Goal: Transaction & Acquisition: Purchase product/service

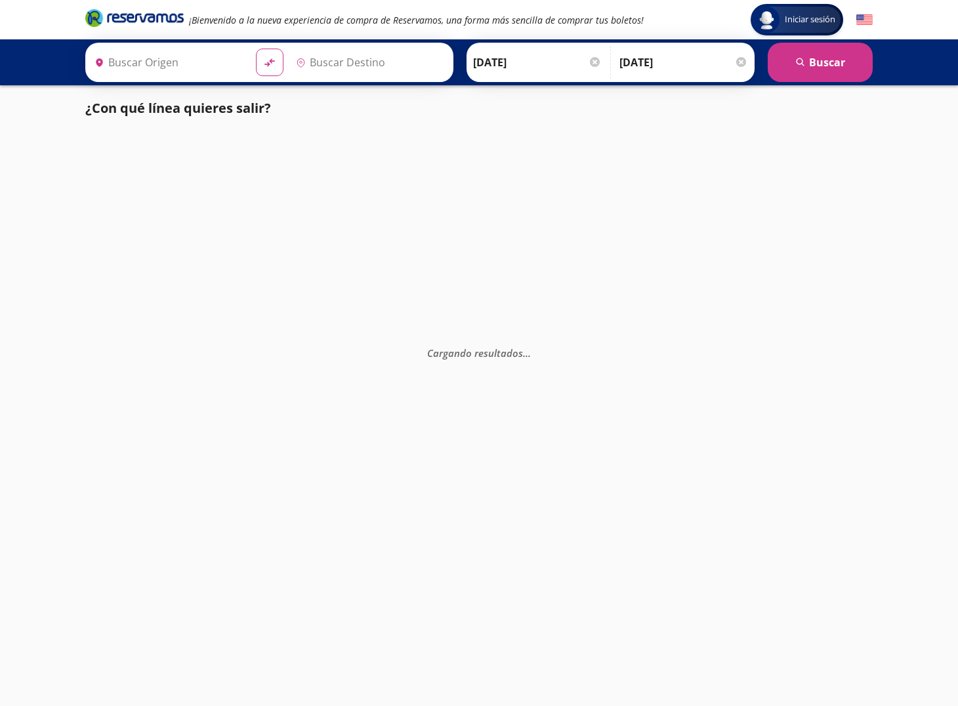
type input "Central del Sur (taxqueña), Distrito Federal"
type input "Santiago de Querétaro, Querétaro"
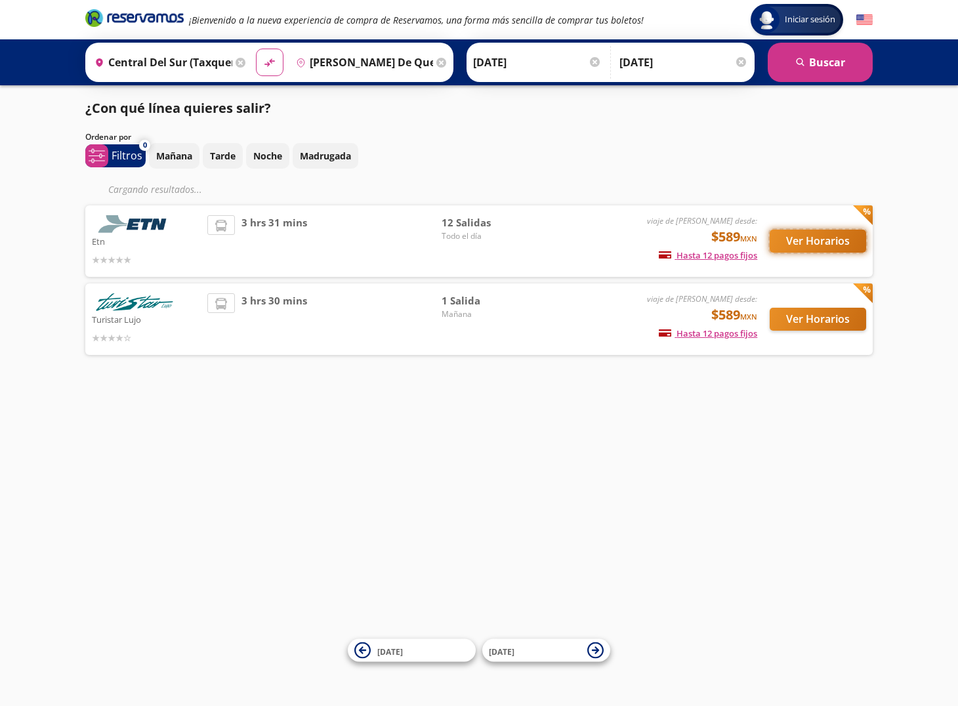
click at [827, 244] on button "Ver Horarios" at bounding box center [818, 241] width 97 height 23
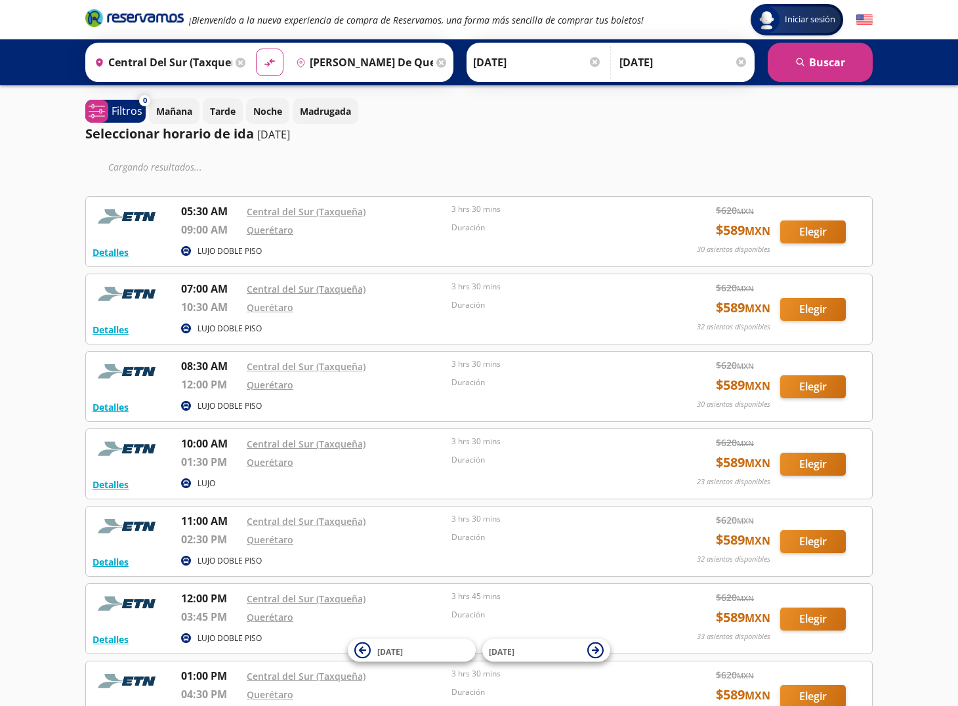
scroll to position [523, 0]
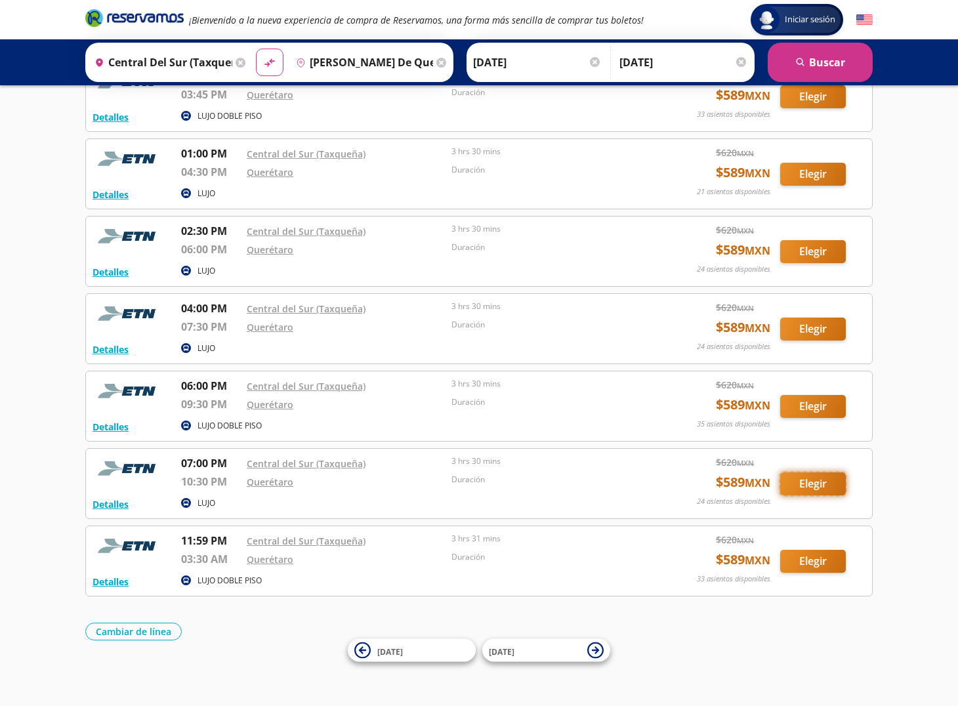
click at [820, 485] on button "Elegir" at bounding box center [814, 484] width 66 height 23
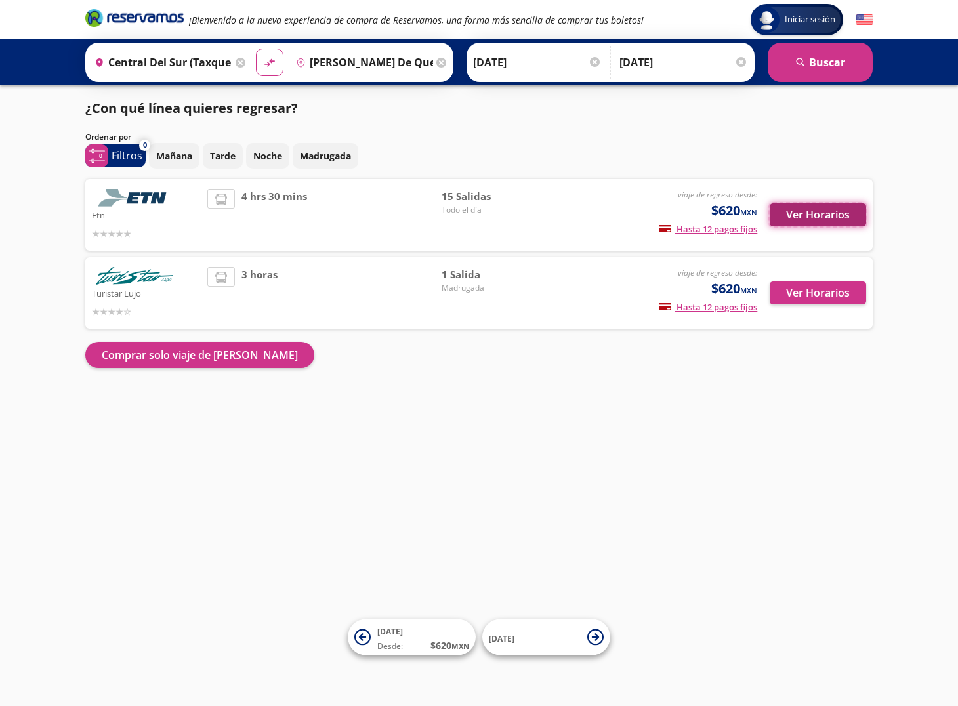
click at [815, 211] on button "Ver Horarios" at bounding box center [818, 215] width 97 height 23
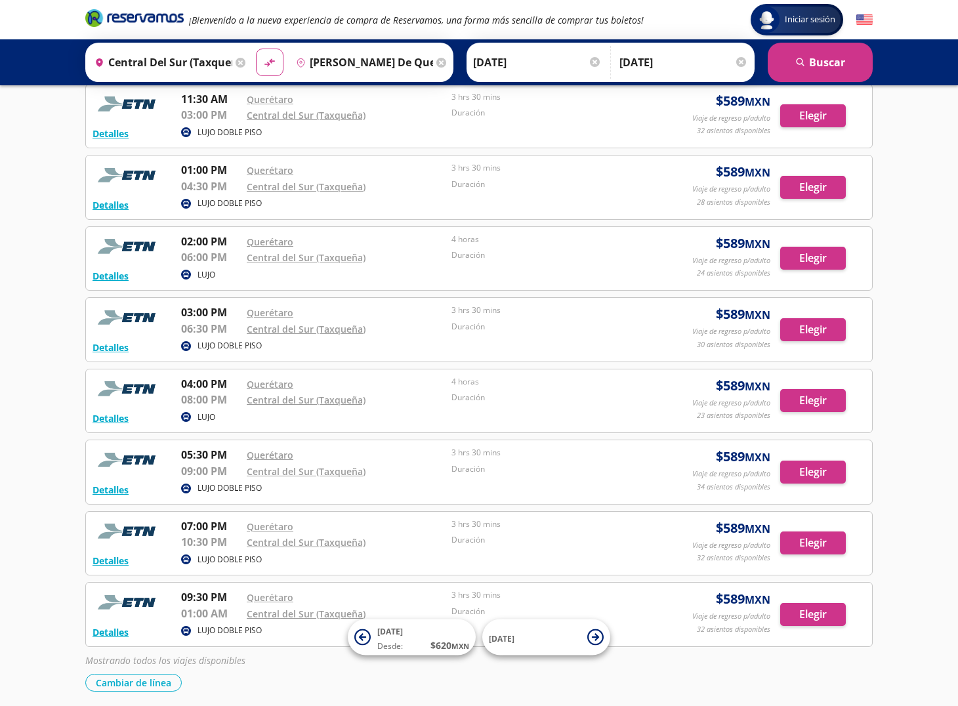
scroll to position [703, 0]
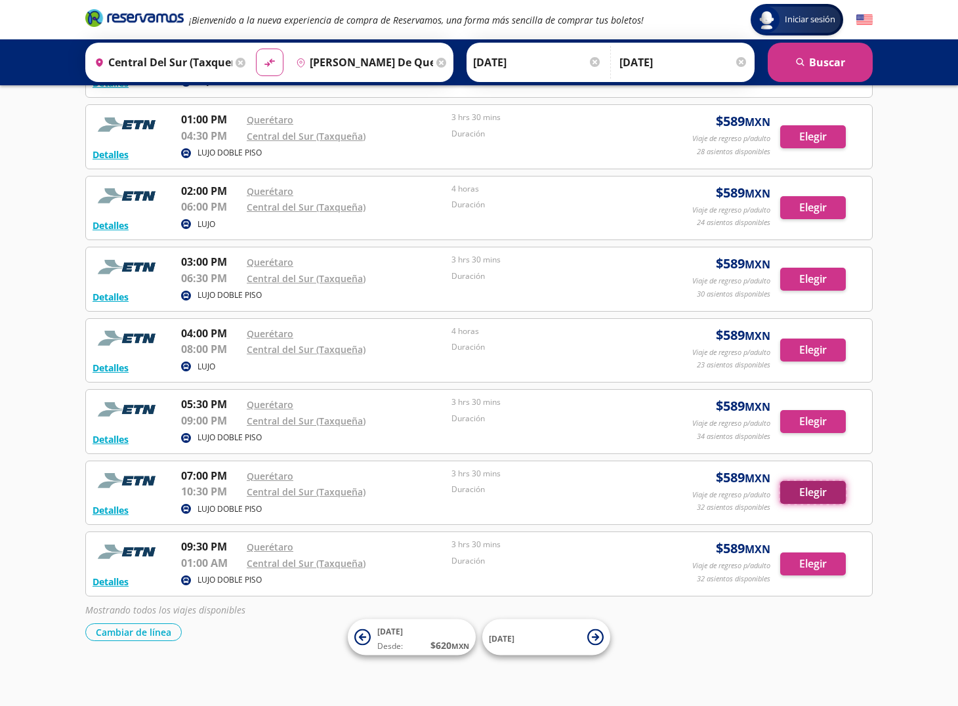
click at [808, 497] on button "Elegir" at bounding box center [814, 492] width 66 height 23
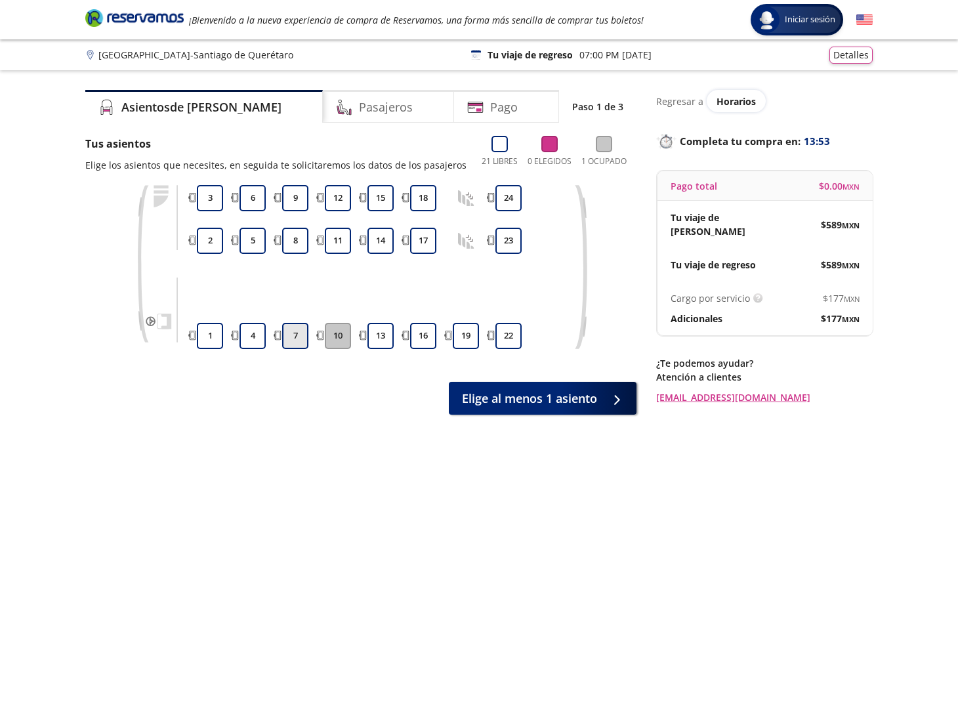
click at [303, 341] on button "7" at bounding box center [295, 336] width 26 height 26
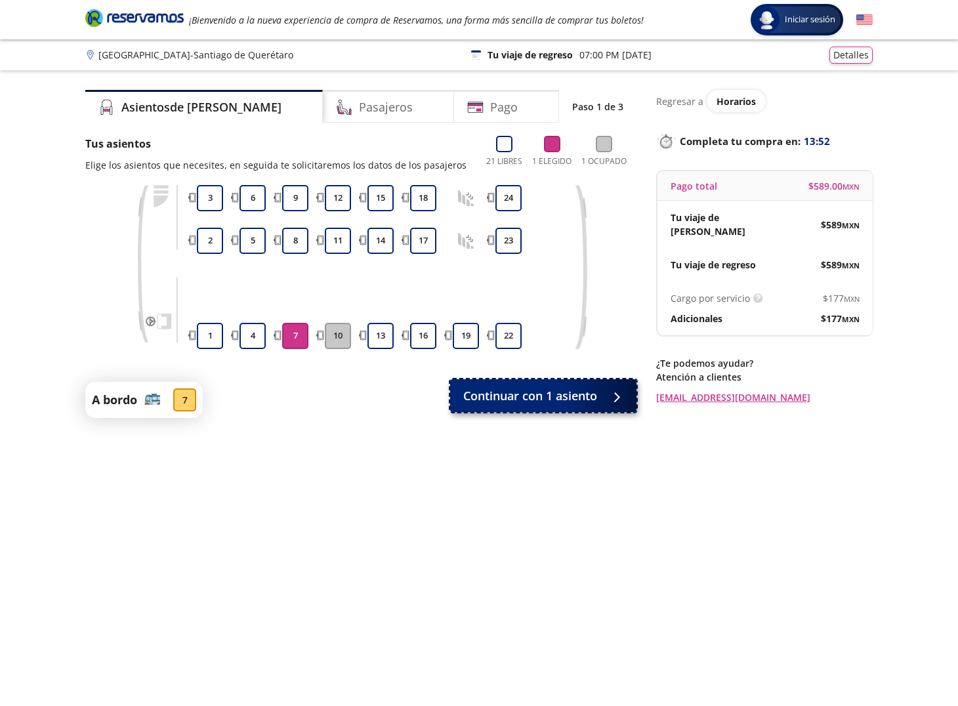
click at [502, 392] on span "Continuar con 1 asiento" at bounding box center [530, 396] width 134 height 18
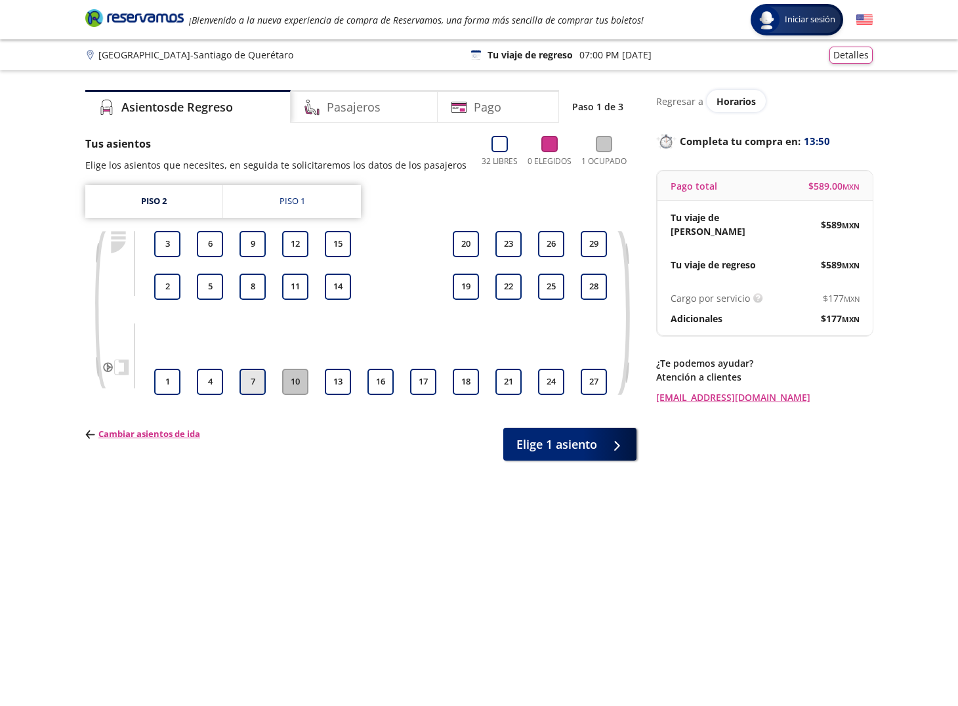
click at [257, 384] on button "7" at bounding box center [253, 382] width 26 height 26
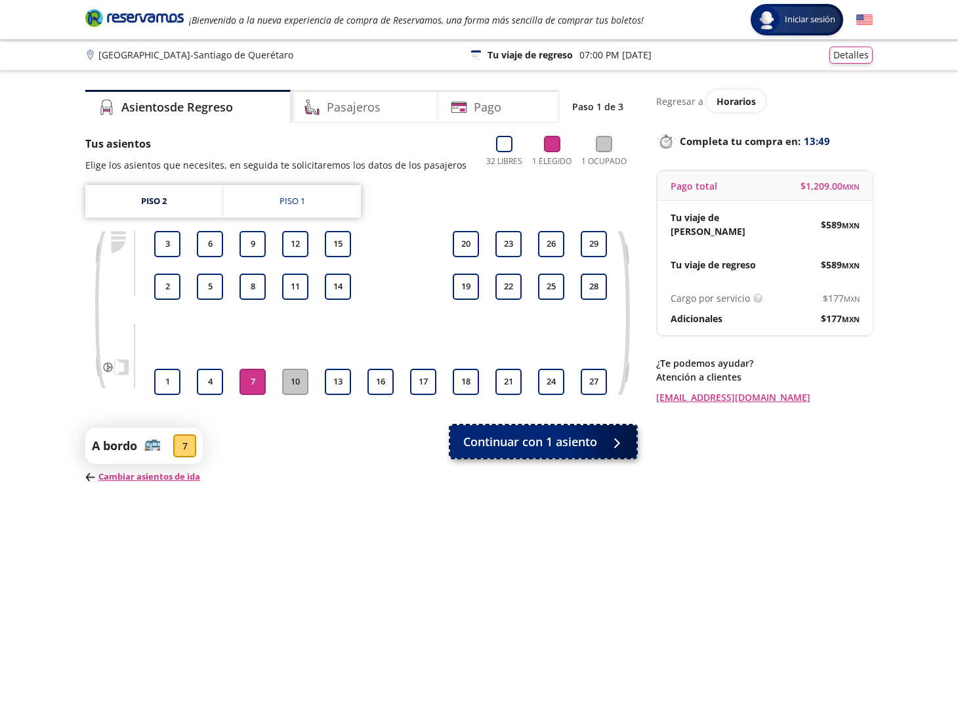
click at [523, 442] on span "Continuar con 1 asiento" at bounding box center [530, 442] width 134 height 18
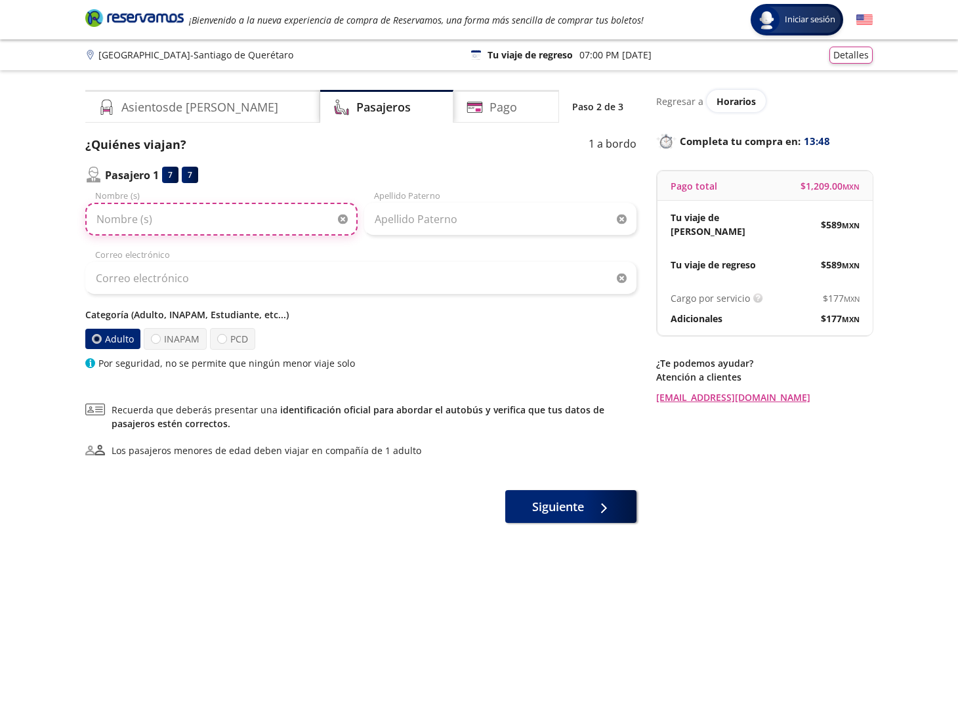
click at [169, 219] on input "Nombre (s)" at bounding box center [221, 219] width 272 height 33
type input "Laura"
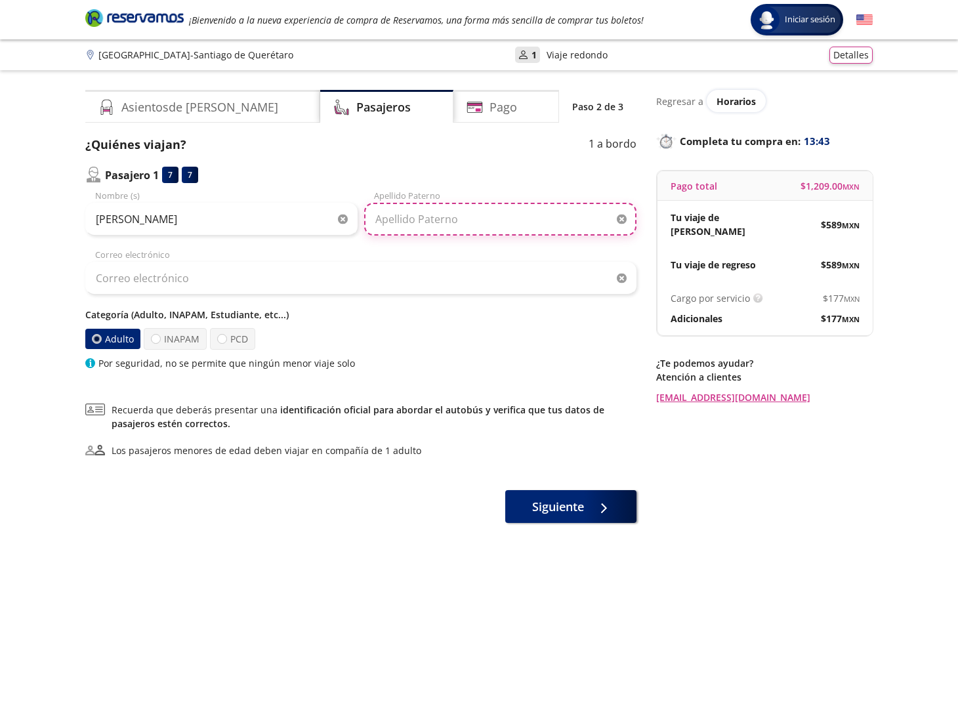
click at [406, 230] on input "Apellido Paterno" at bounding box center [500, 219] width 272 height 33
type input "C"
type input "De Santos Lopez"
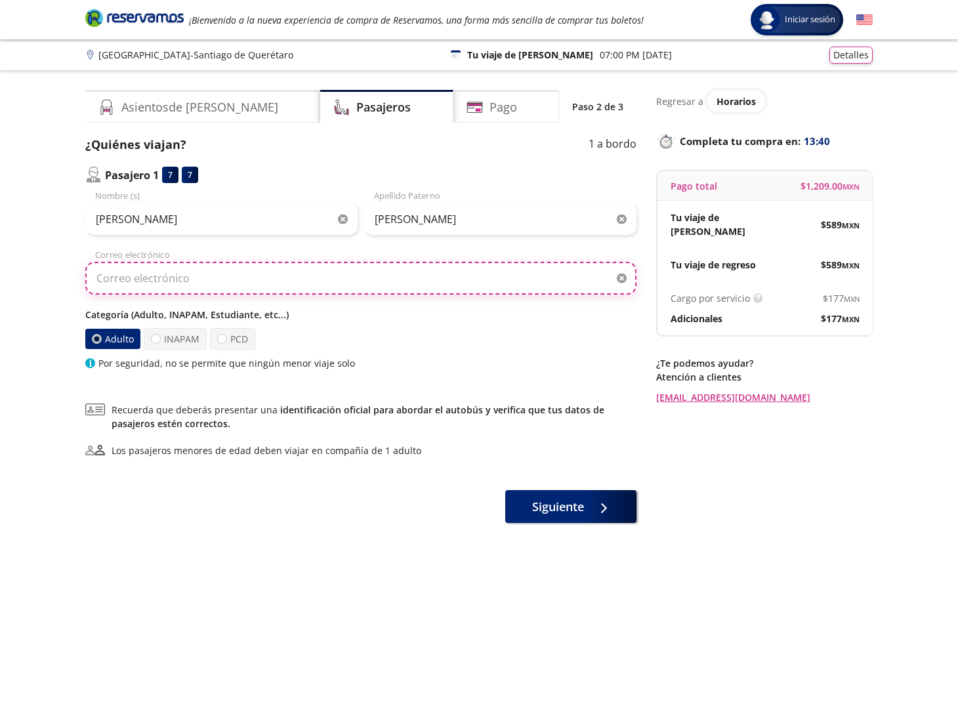
click at [312, 266] on input "Correo electrónico" at bounding box center [360, 278] width 551 height 33
type input "alexis@grupo-monroy.com"
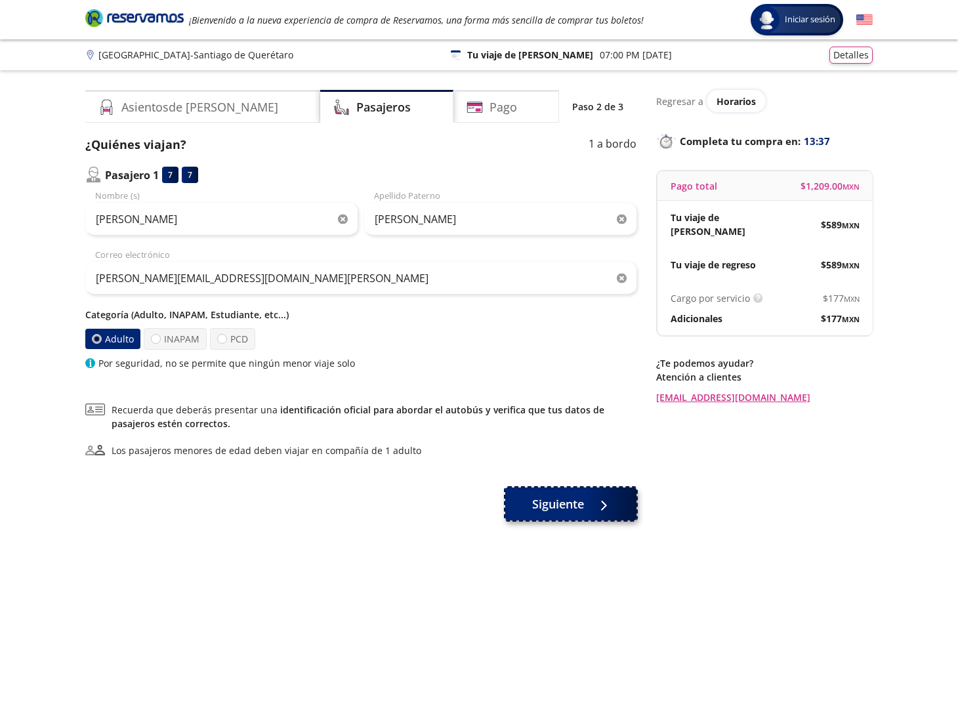
click at [584, 501] on button "Siguiente" at bounding box center [571, 504] width 131 height 33
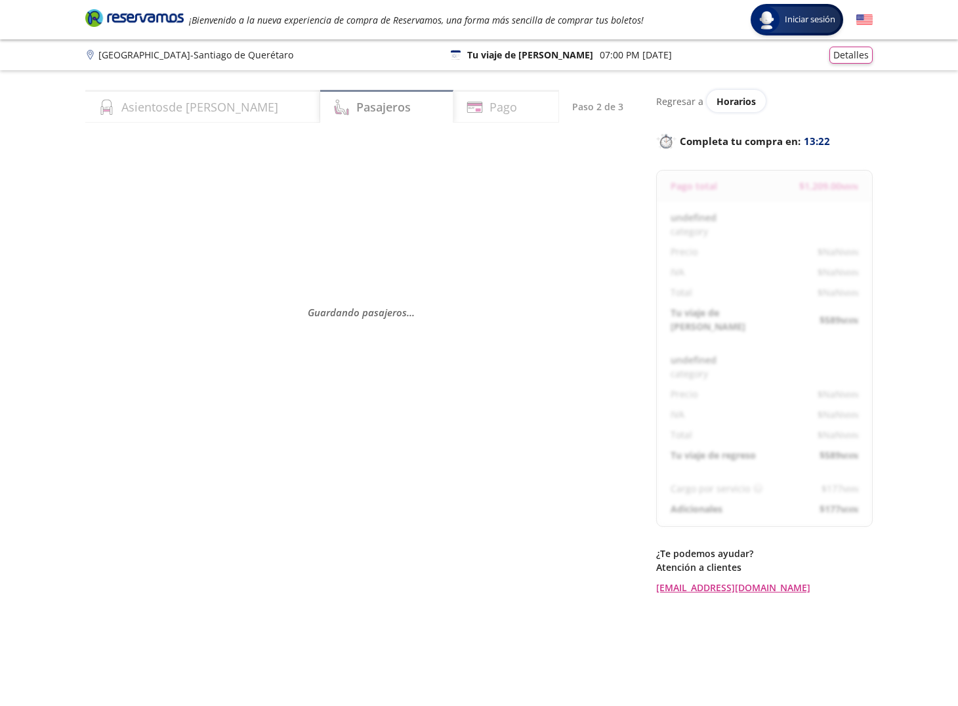
select select "MX"
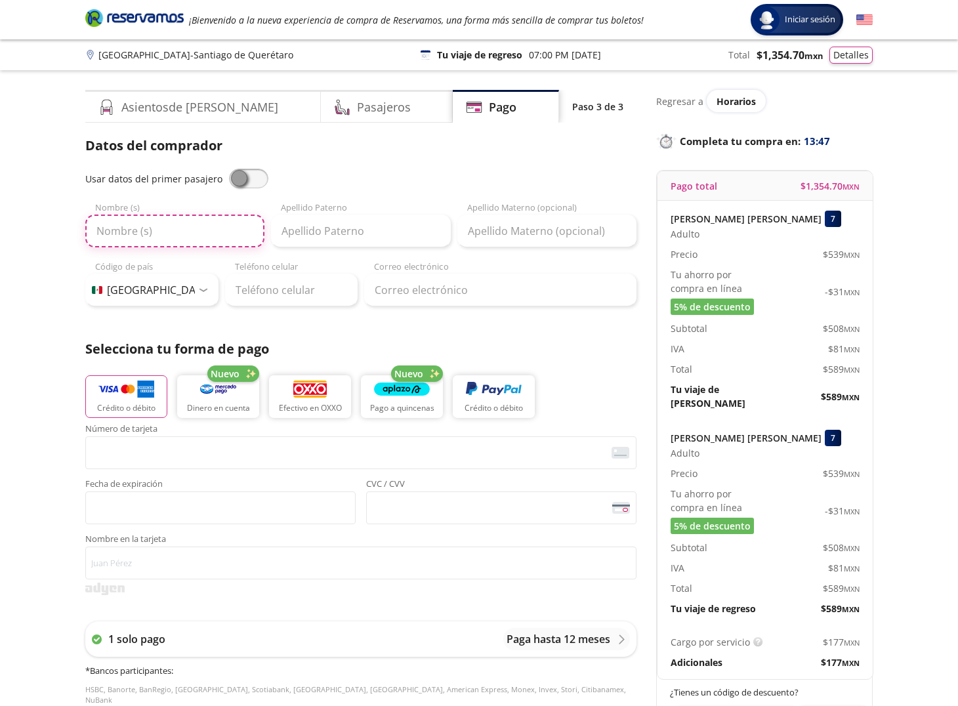
click at [196, 237] on input "Nombre (s)" at bounding box center [174, 231] width 179 height 33
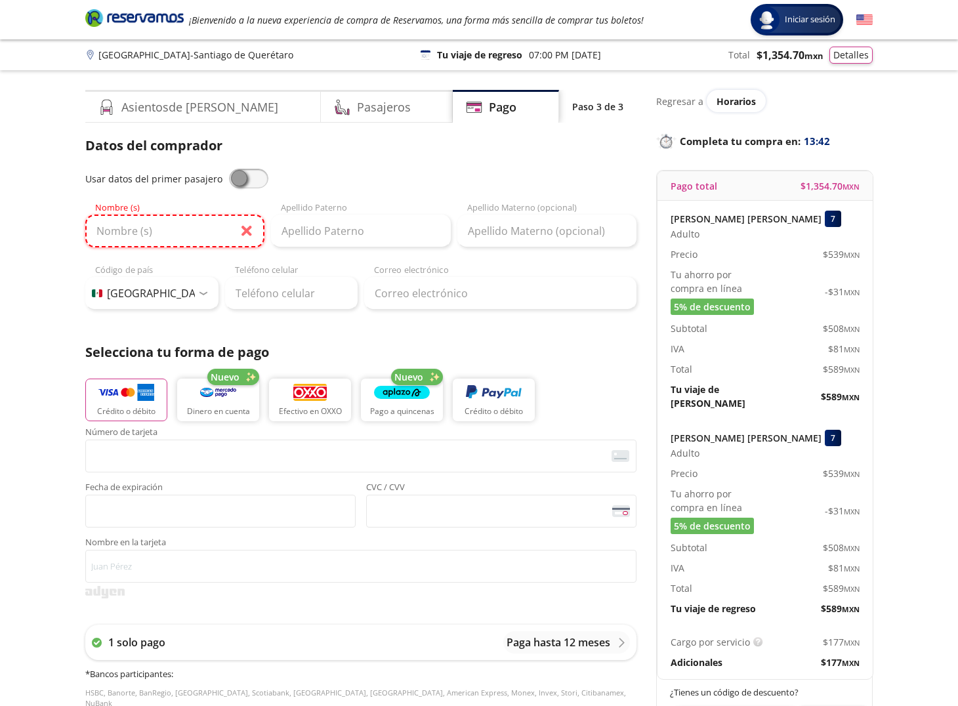
type input "Oscar"
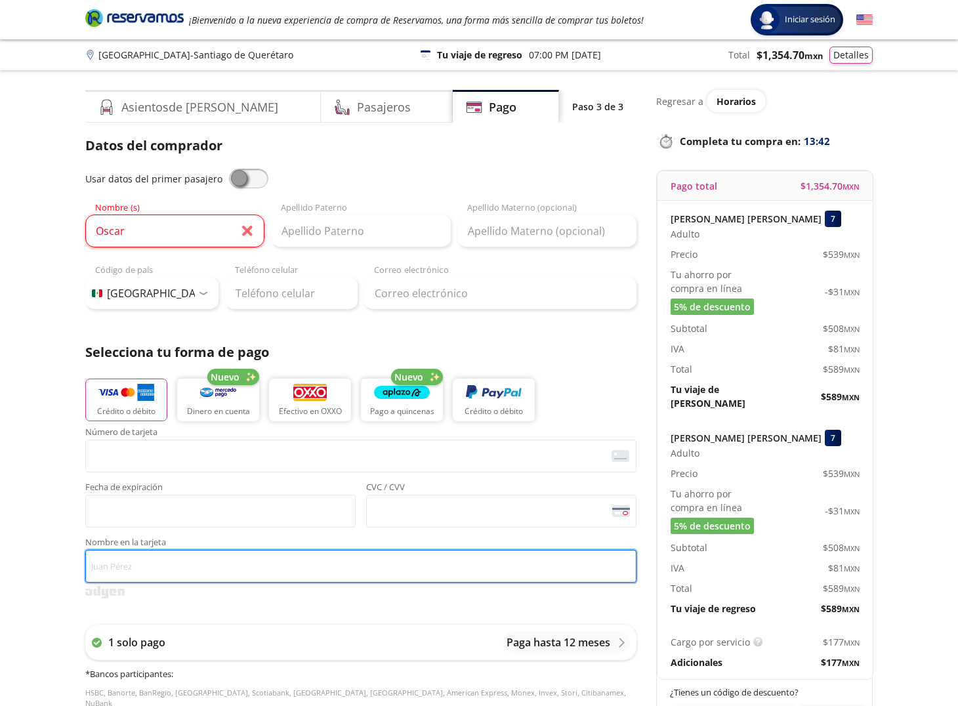
type input "Oscar Monroy"
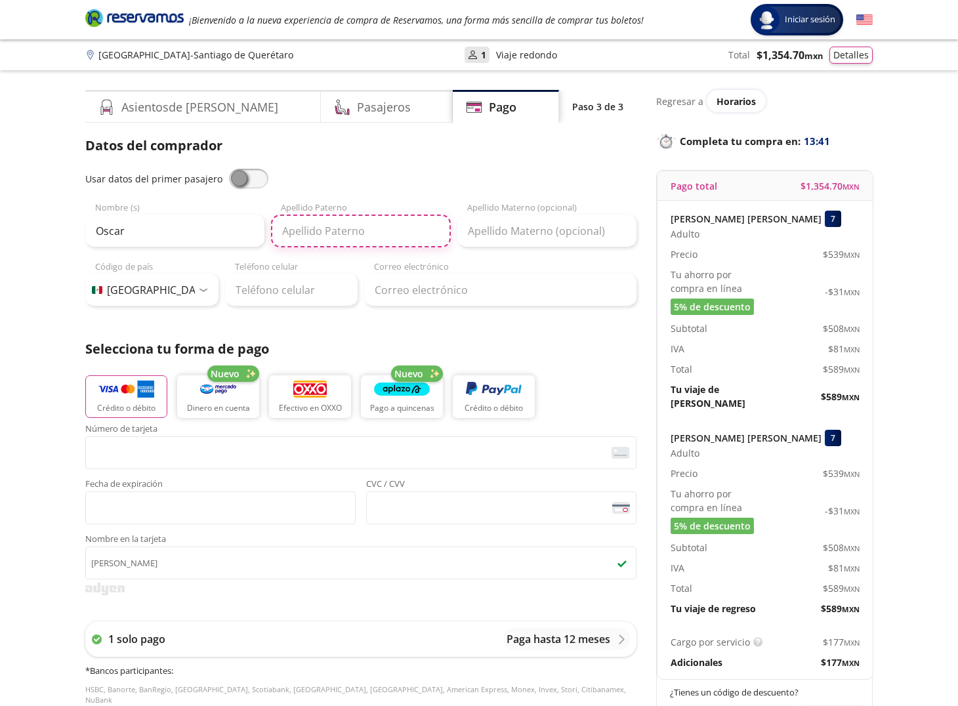
click at [318, 228] on input "Apellido Paterno" at bounding box center [360, 231] width 179 height 33
type input "Monroy"
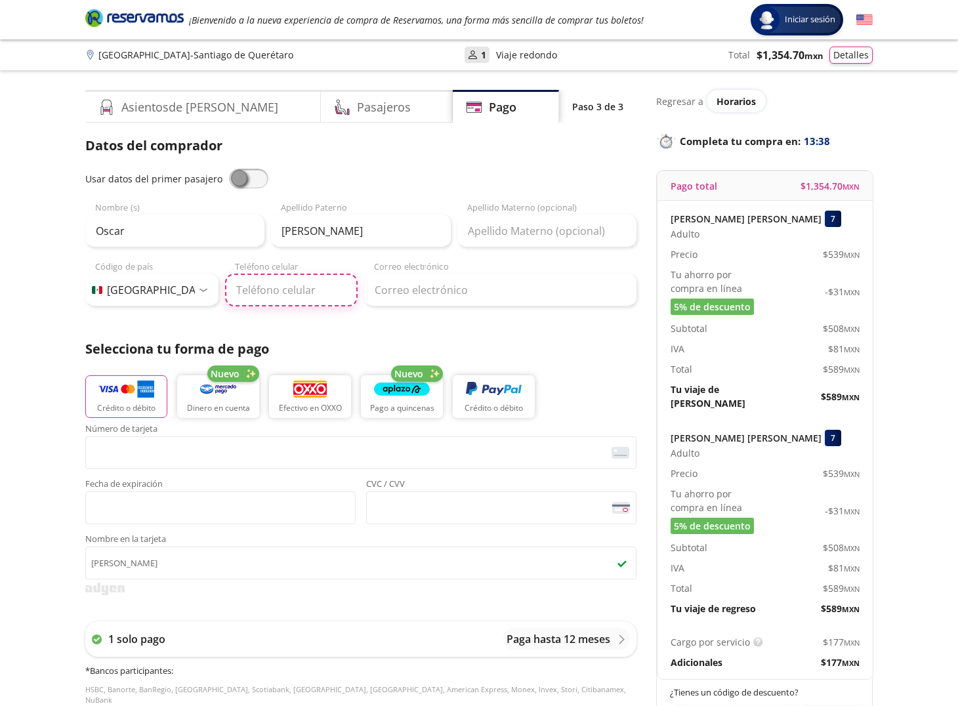
click at [280, 291] on input "Teléfono celular" at bounding box center [291, 290] width 133 height 33
type input "55 4890 8995"
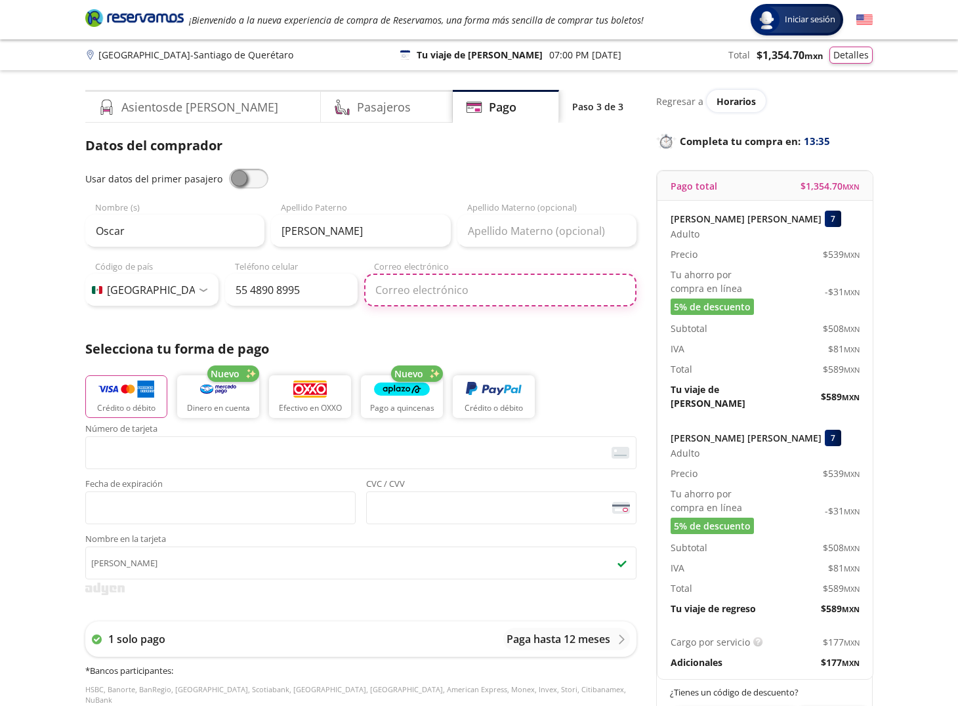
click at [448, 303] on input "Correo electrónico" at bounding box center [500, 290] width 272 height 33
type input "alexis@grupo-monroy.com"
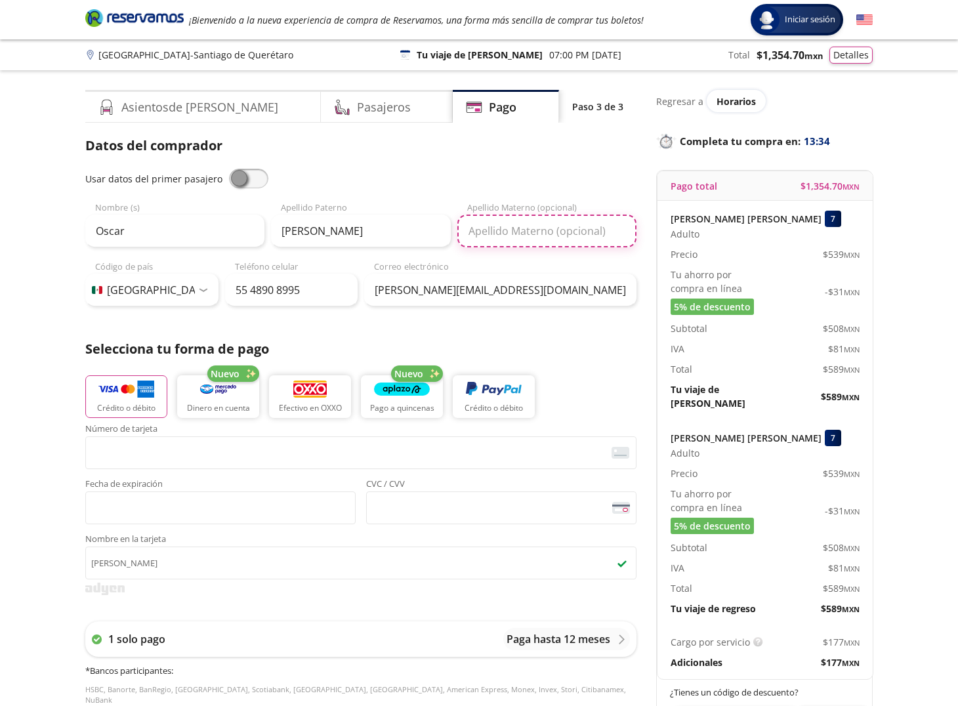
type input "Manilla"
click at [532, 232] on input "Manilla" at bounding box center [547, 231] width 179 height 33
click at [532, 232] on input "Apellido Materno (opcional)" at bounding box center [547, 231] width 179 height 33
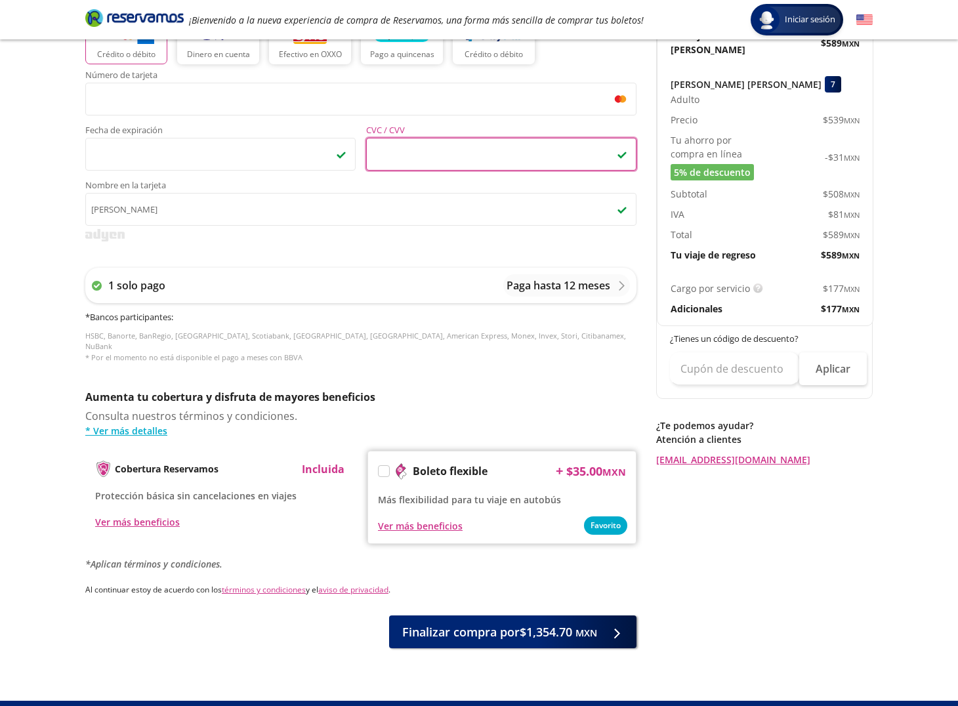
scroll to position [371, 0]
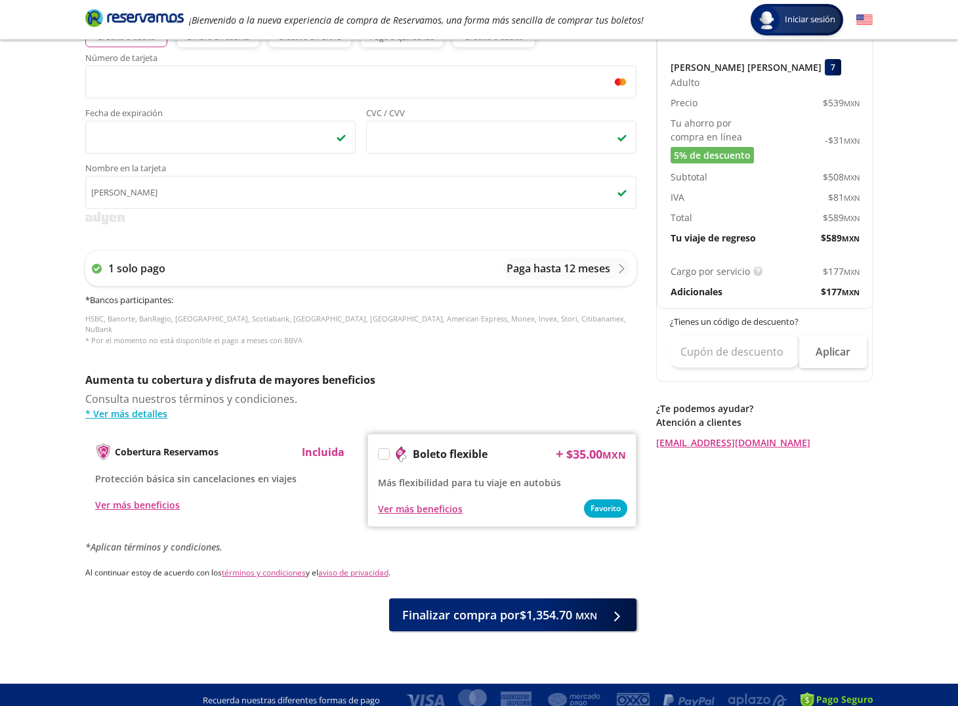
click at [383, 449] on label at bounding box center [384, 454] width 11 height 11
click at [383, 452] on input "Boleto flexible" at bounding box center [383, 456] width 9 height 9
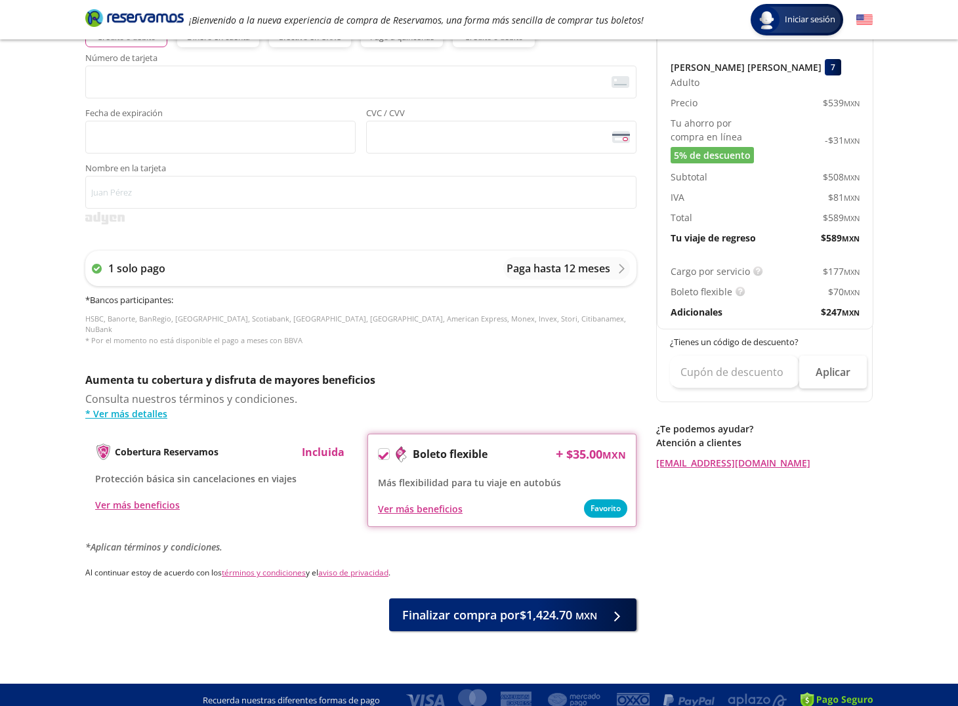
click at [389, 446] on div "Boleto flexible" at bounding box center [433, 454] width 110 height 20
click at [387, 451] on icon at bounding box center [384, 456] width 10 height 10
click at [387, 452] on input "Boleto flexible" at bounding box center [383, 456] width 9 height 9
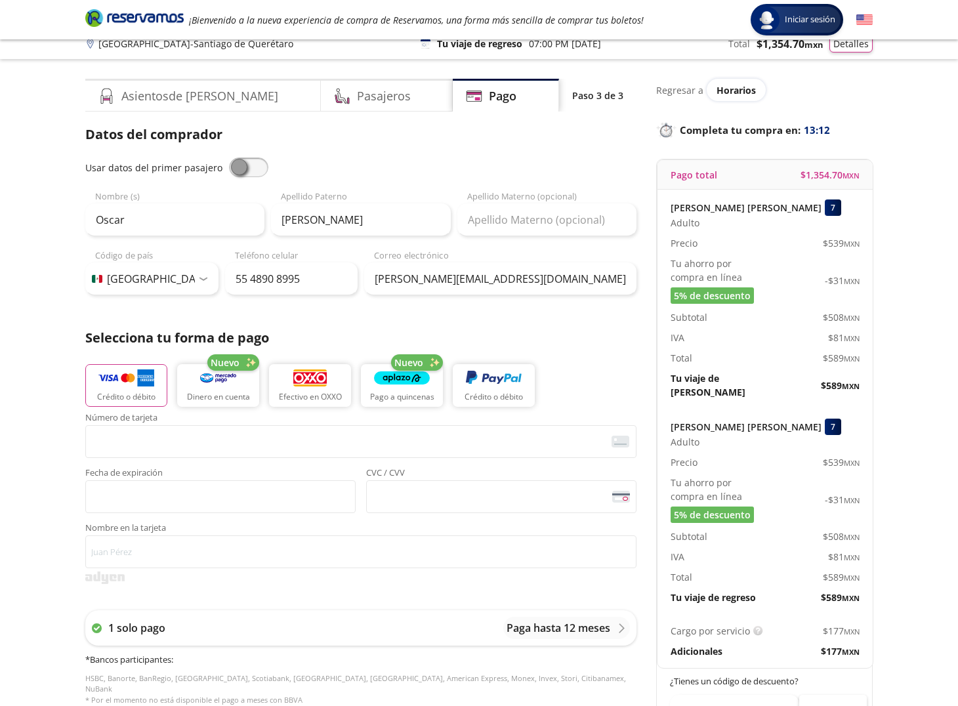
scroll to position [10, 0]
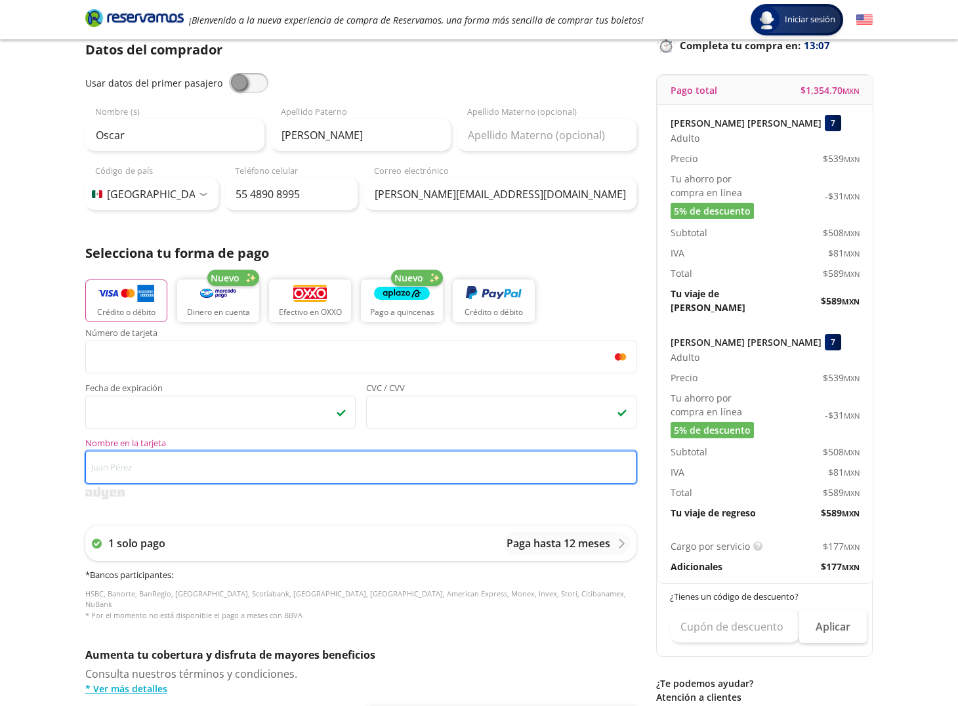
click at [241, 461] on input "Nombre en la tarjeta" at bounding box center [360, 467] width 551 height 33
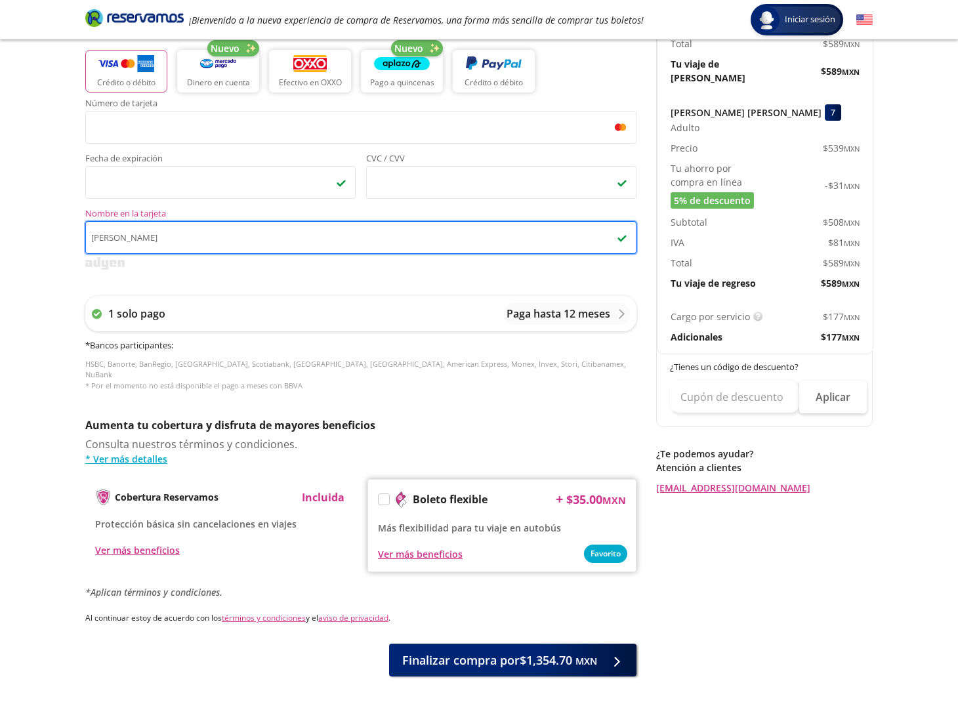
scroll to position [371, 0]
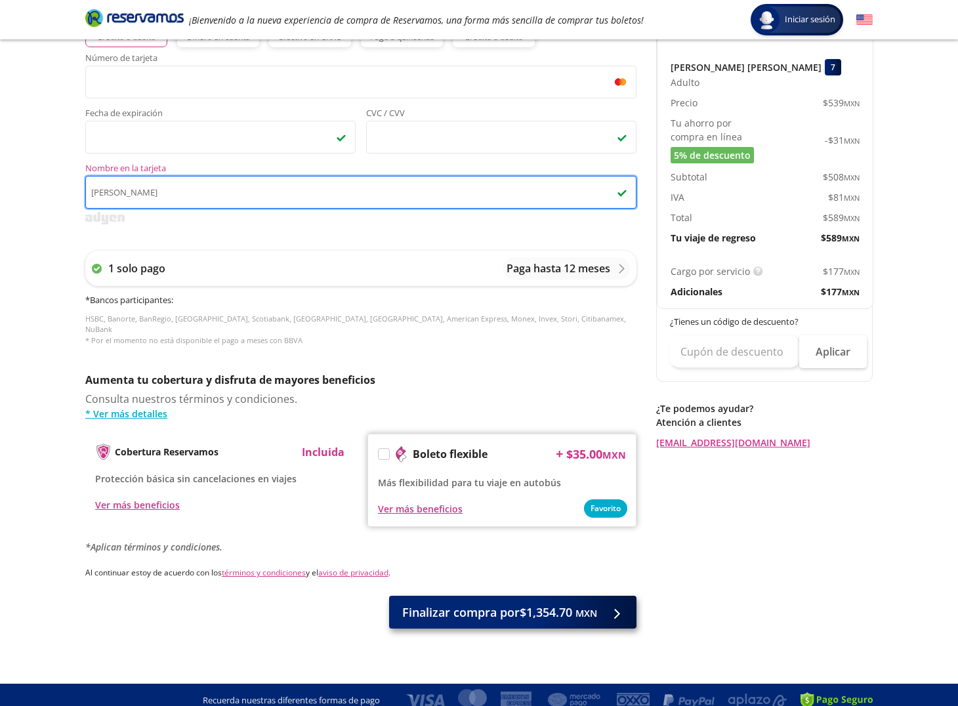
type input "Oscar Monroy"
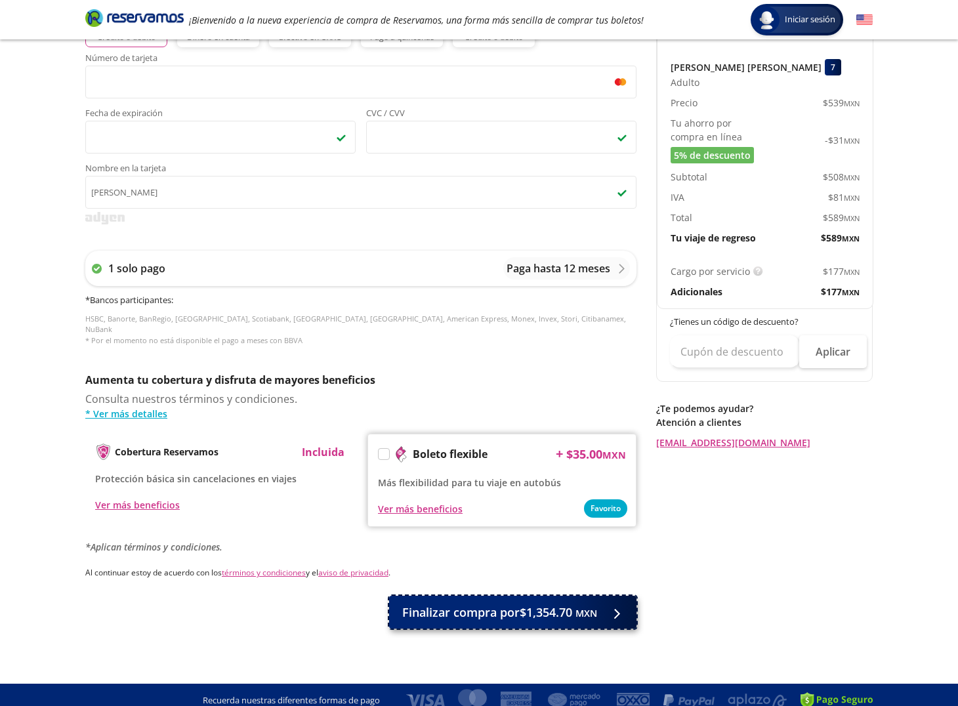
click at [556, 609] on span "Finalizar compra por $1,354.70 MXN" at bounding box center [499, 613] width 195 height 18
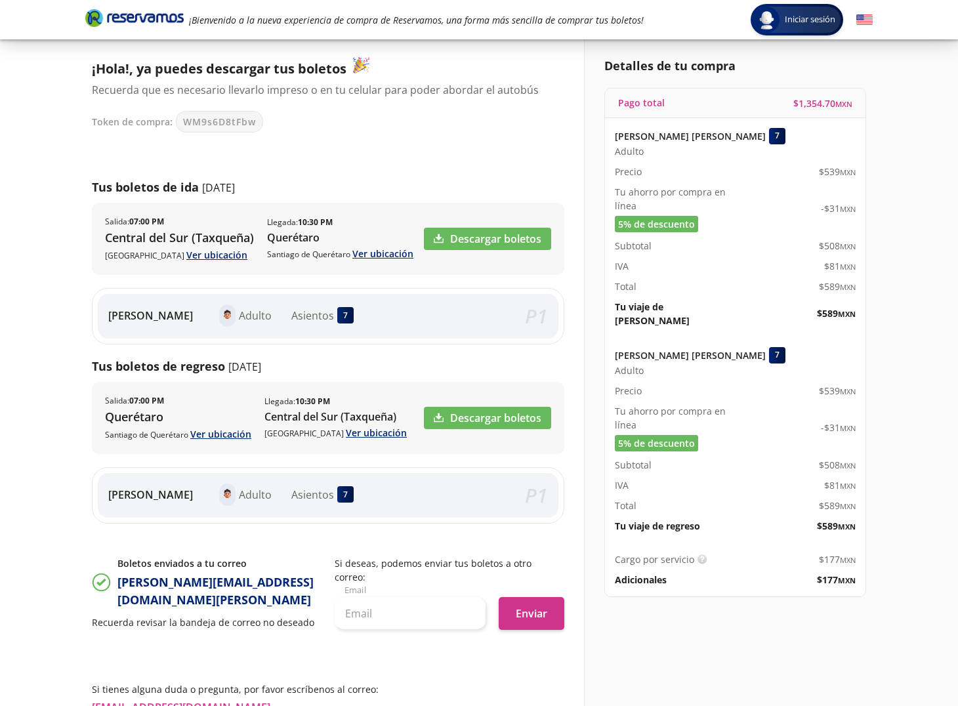
scroll to position [176, 0]
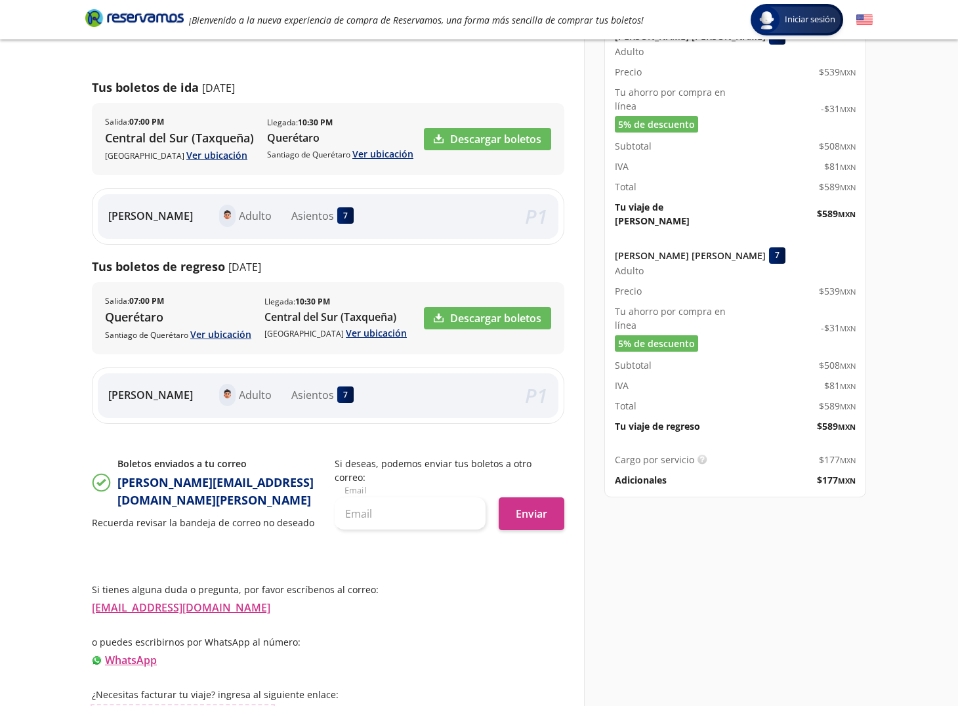
click at [239, 706] on link "Información para obtener tu factura" at bounding box center [183, 713] width 182 height 14
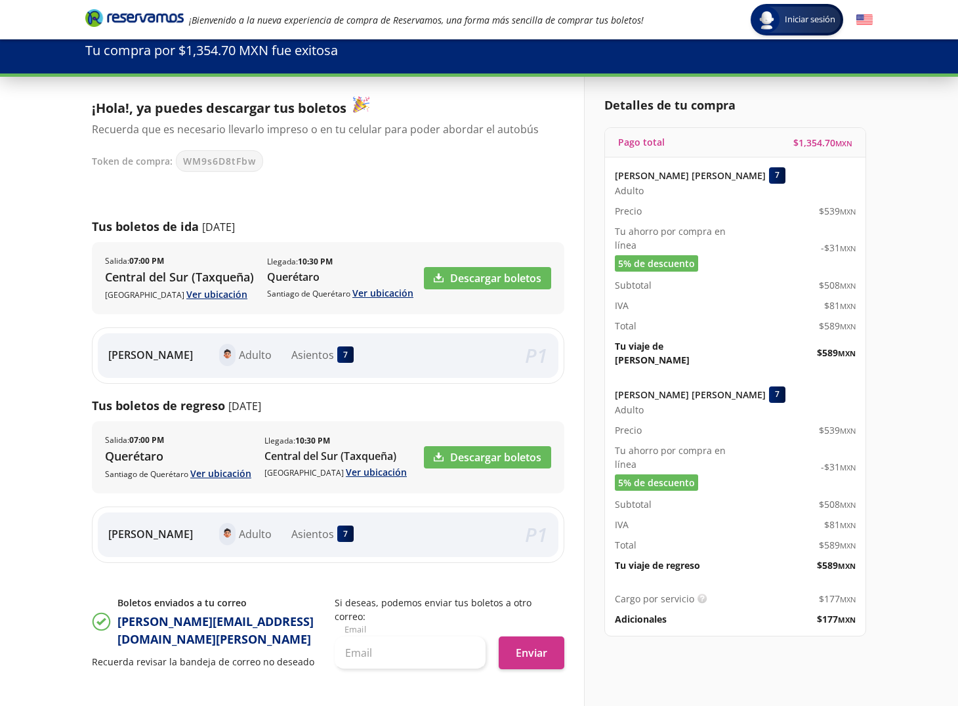
scroll to position [0, 0]
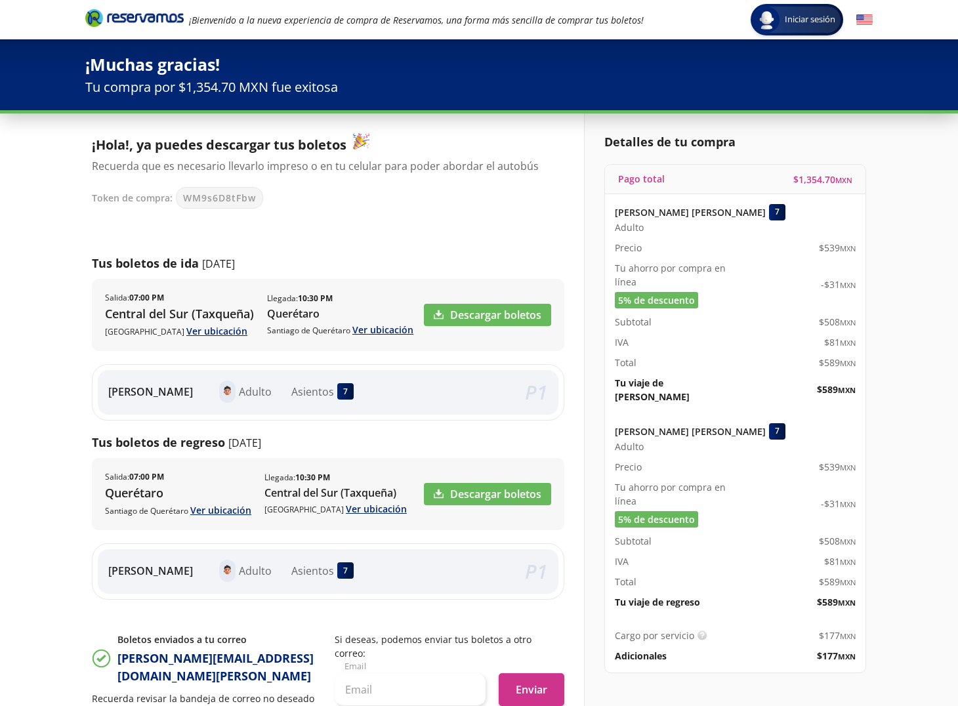
click at [212, 191] on span "WM9s6D8tFbw" at bounding box center [219, 198] width 73 height 14
copy span "WM9s6D8tFbw"
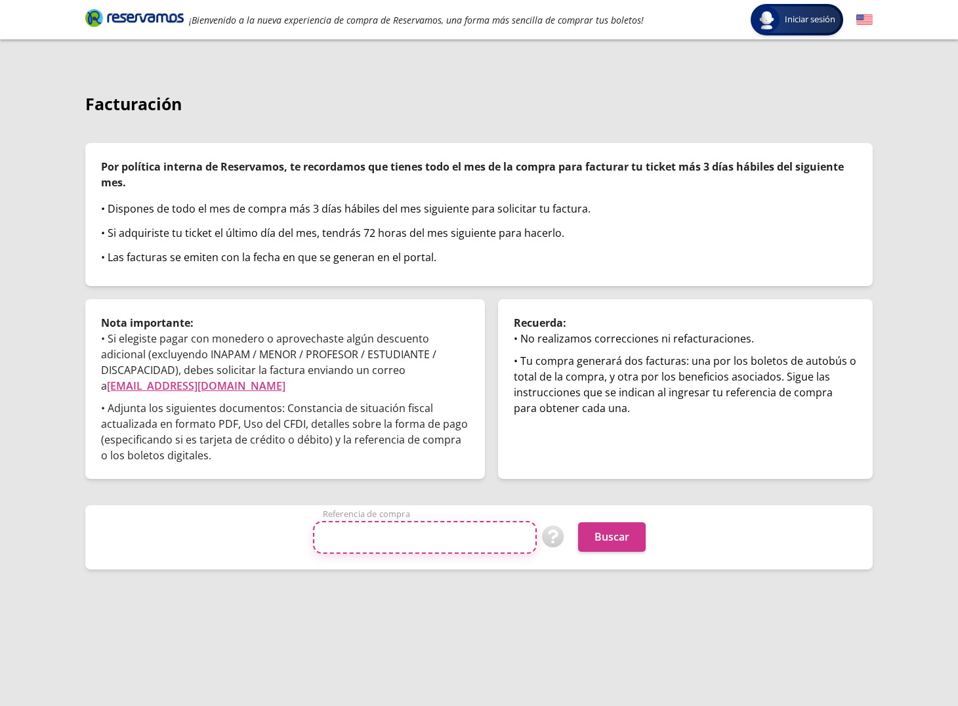
click at [391, 552] on input "Referencia de compra" at bounding box center [425, 537] width 224 height 33
paste input "WM9s6D8tFbw"
type input "WM9s6D8tFbw"
click at [608, 542] on button "Buscar" at bounding box center [612, 538] width 68 height 30
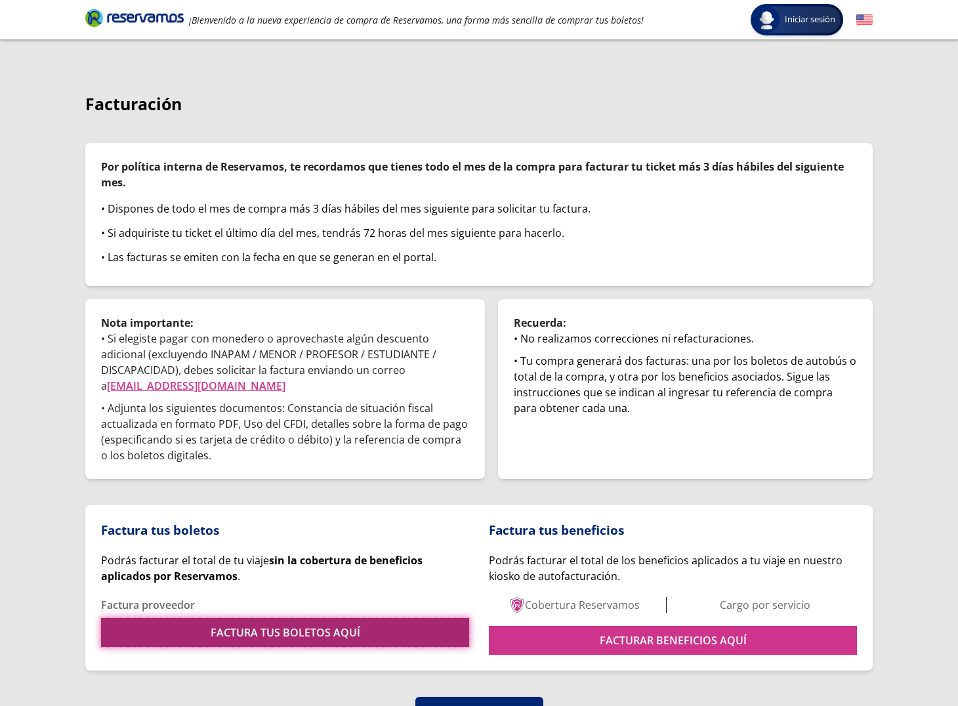
click at [303, 634] on link "FACTURA TUS BOLETOS AQUÍ" at bounding box center [285, 632] width 368 height 29
